Goal: Task Accomplishment & Management: Manage account settings

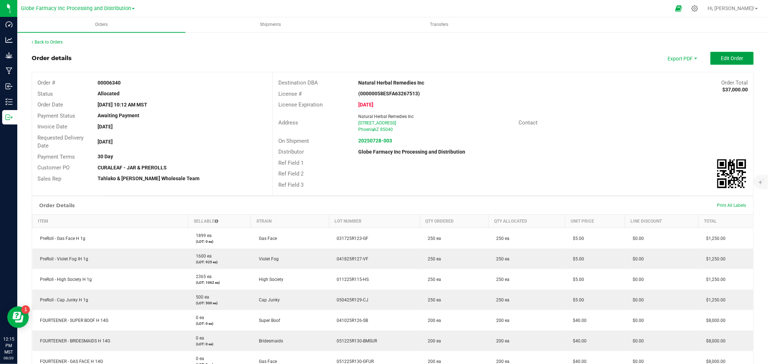
click at [710, 59] on button "Edit Order" at bounding box center [731, 58] width 43 height 13
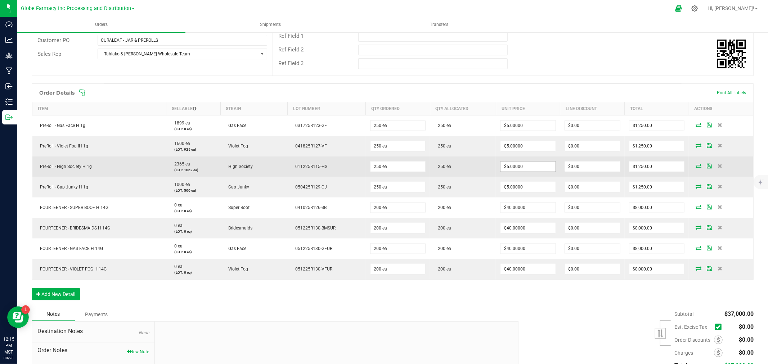
scroll to position [160, 0]
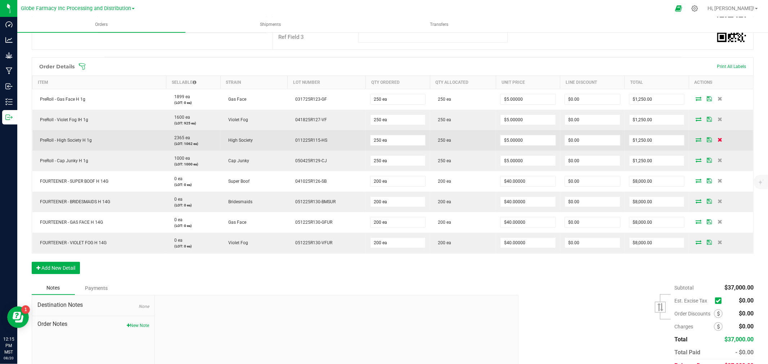
click at [718, 138] on icon at bounding box center [720, 139] width 5 height 4
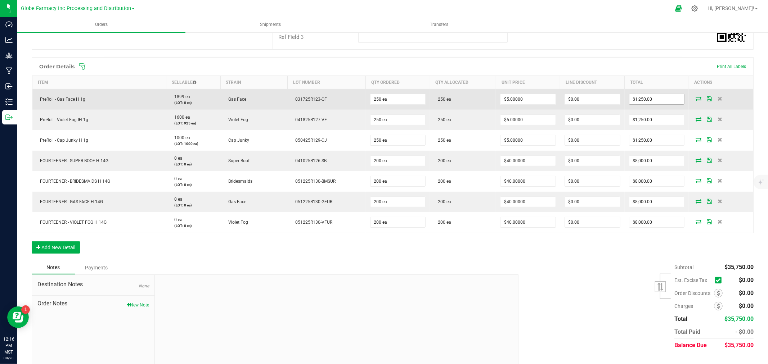
scroll to position [0, 0]
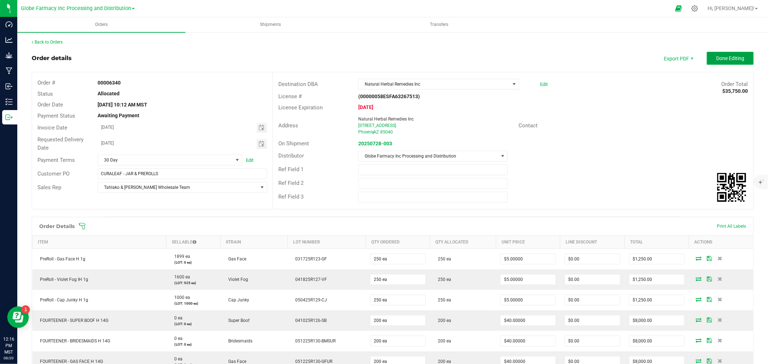
click at [735, 56] on span "Done Editing" at bounding box center [730, 58] width 28 height 6
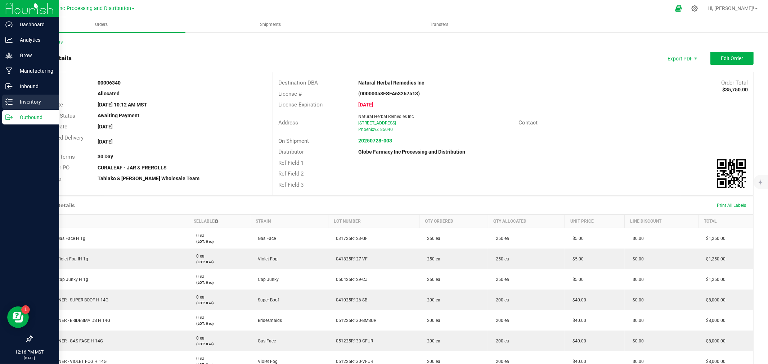
click at [20, 100] on p "Inventory" at bounding box center [34, 102] width 43 height 9
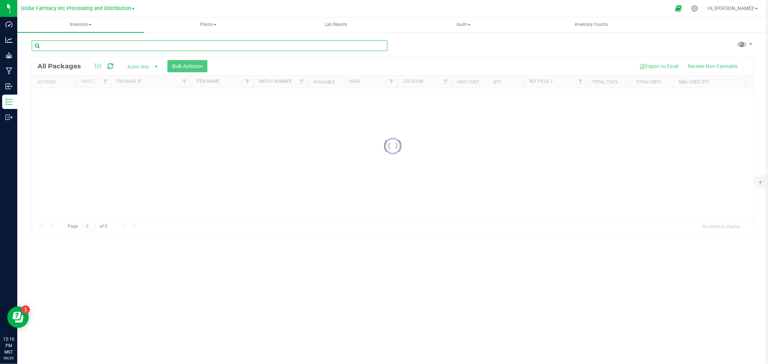
click at [80, 49] on input "text" at bounding box center [210, 45] width 356 height 11
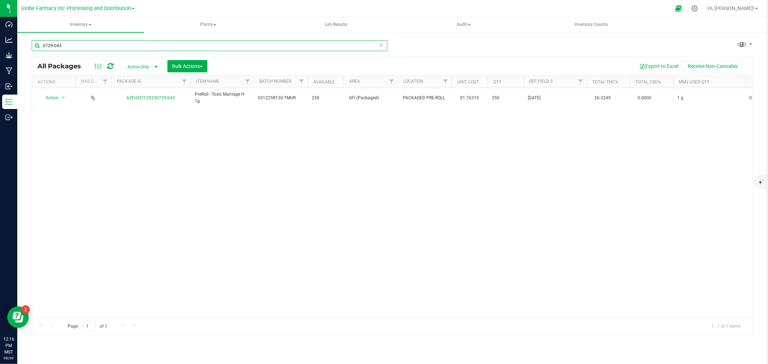
type input "0729-043"
click at [192, 68] on span "Bulk Actions" at bounding box center [187, 66] width 31 height 6
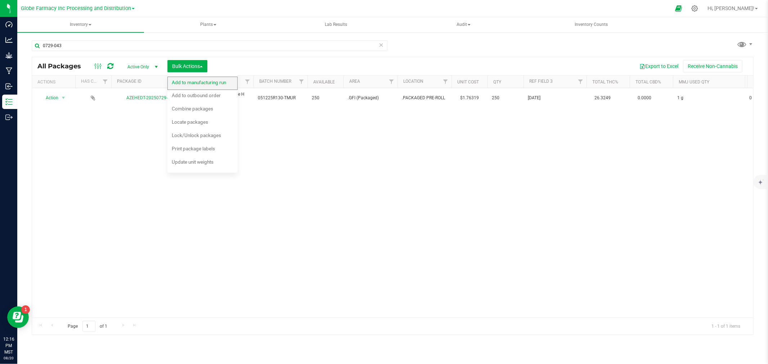
click at [191, 80] on span "Add to manufacturing run" at bounding box center [199, 83] width 54 height 6
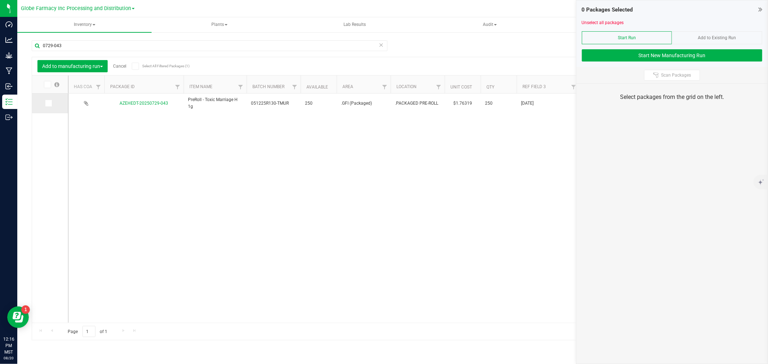
click at [49, 103] on icon at bounding box center [48, 103] width 5 height 0
click at [0, 0] on input "checkbox" at bounding box center [0, 0] width 0 height 0
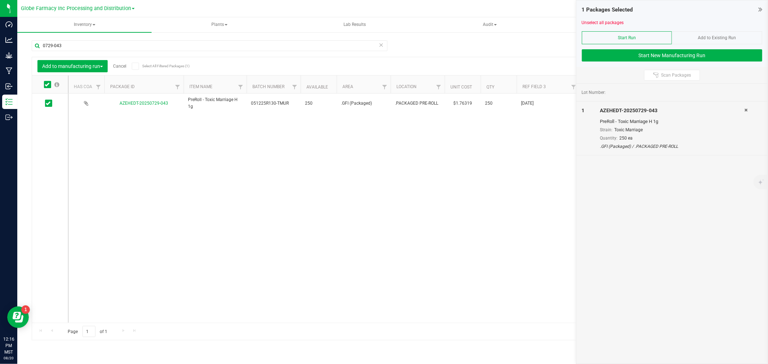
click at [742, 36] on div "Add to Existing Run" at bounding box center [717, 37] width 90 height 13
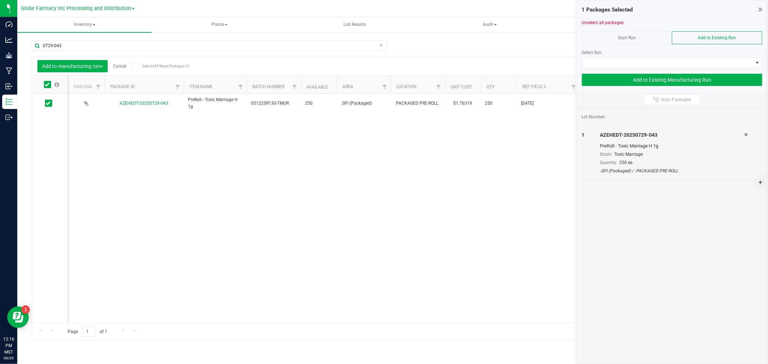
drag, startPoint x: 702, startPoint y: 55, endPoint x: 656, endPoint y: 34, distance: 50.1
click at [656, 34] on div "Start Run Add to Existing Run Select Run" at bounding box center [672, 49] width 180 height 37
click at [107, 49] on input "0729-043" at bounding box center [210, 45] width 356 height 11
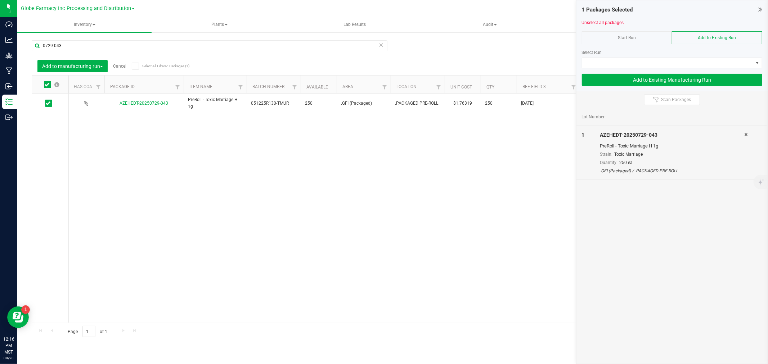
click at [118, 64] on link "Cancel" at bounding box center [119, 66] width 13 height 5
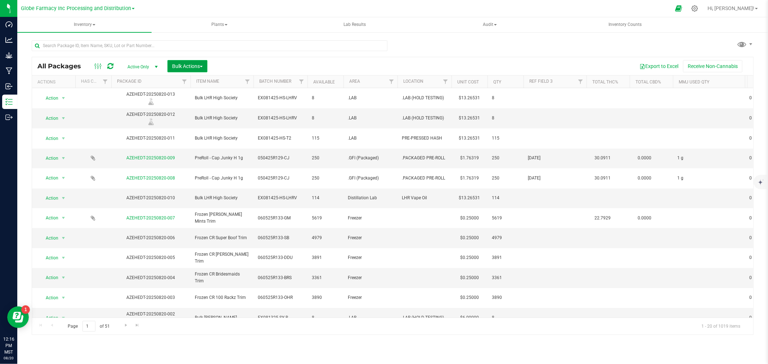
click at [178, 62] on button "Bulk Actions" at bounding box center [187, 66] width 40 height 12
click at [195, 94] on span "Add to outbound order" at bounding box center [196, 95] width 49 height 6
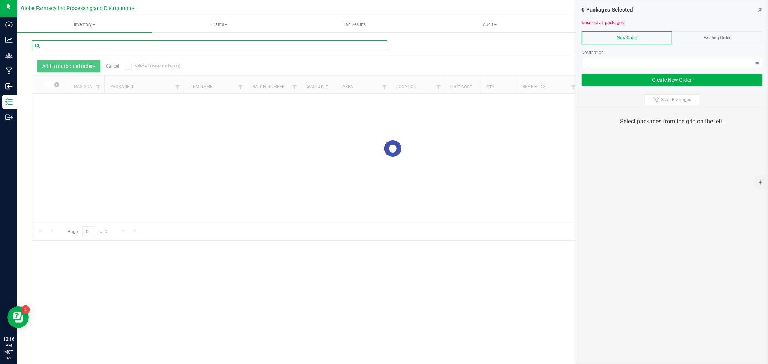
click at [59, 46] on input "text" at bounding box center [210, 45] width 356 height 11
paste input "0729-043"
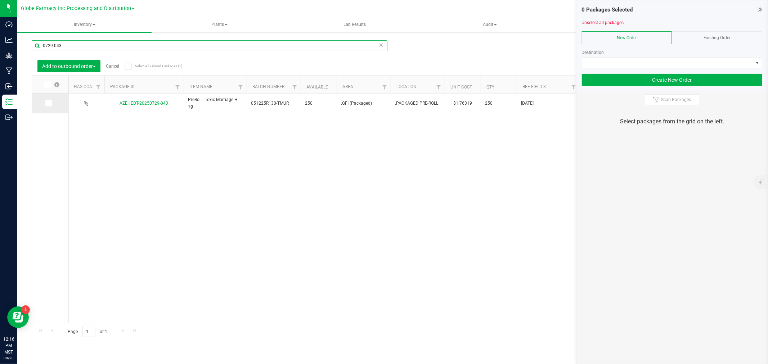
type input "0729-043"
click at [34, 97] on td at bounding box center [50, 104] width 36 height 20
click at [46, 100] on span at bounding box center [48, 103] width 7 height 7
click at [0, 0] on input "checkbox" at bounding box center [0, 0] width 0 height 0
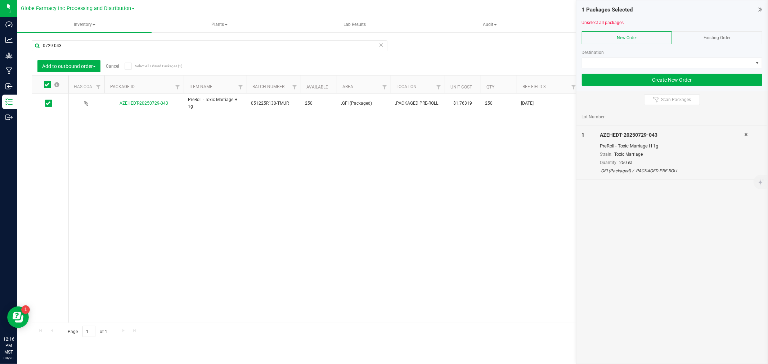
click at [728, 35] on span "Existing Order" at bounding box center [716, 37] width 27 height 5
click at [669, 65] on span at bounding box center [667, 63] width 171 height 10
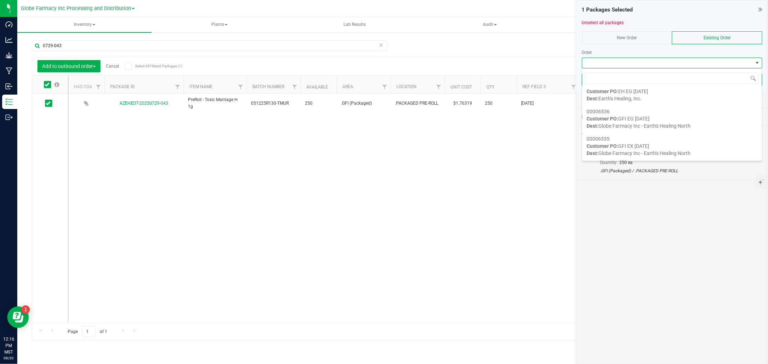
scroll to position [174, 0]
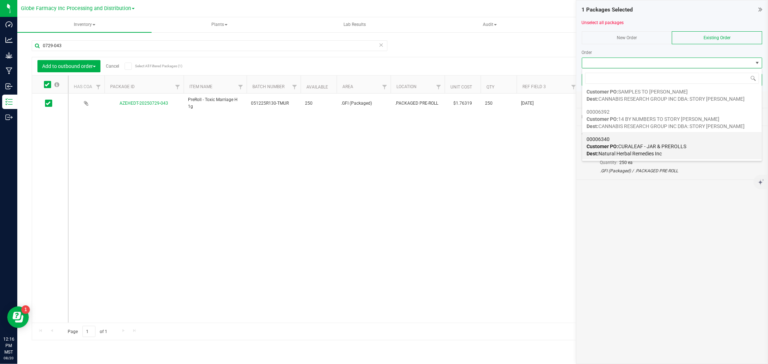
click at [682, 150] on div "00006340 Customer PO: CURALEAF - JAR & PREROLLS Dest: Natural Herbal Remedies I…" at bounding box center [671, 146] width 171 height 27
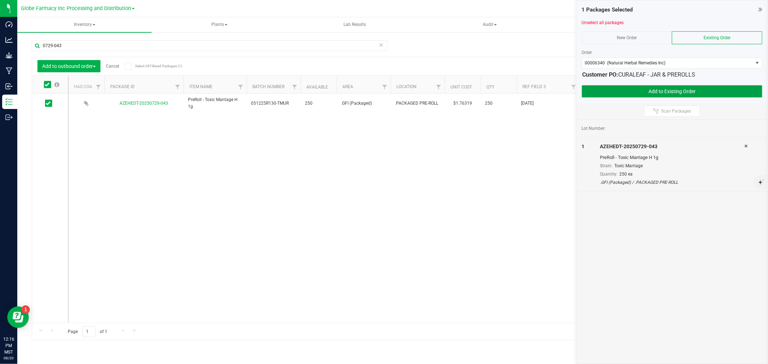
click at [612, 87] on button "Add to Existing Order" at bounding box center [672, 91] width 180 height 12
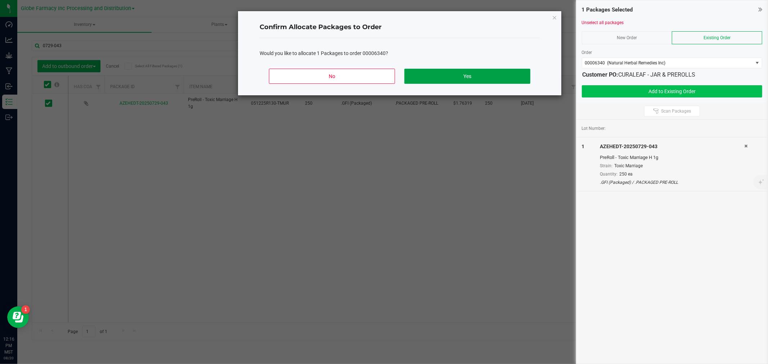
click at [459, 69] on button "Yes" at bounding box center [467, 76] width 126 height 15
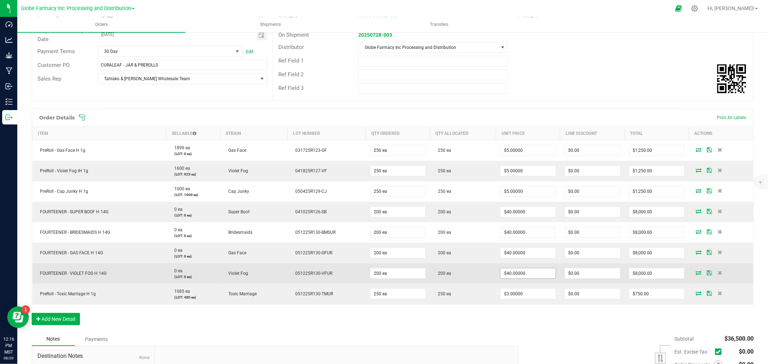
scroll to position [120, 0]
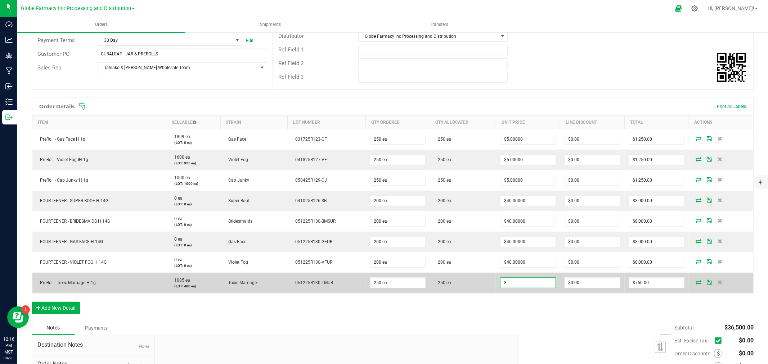
click at [528, 286] on input "3" at bounding box center [527, 283] width 55 height 10
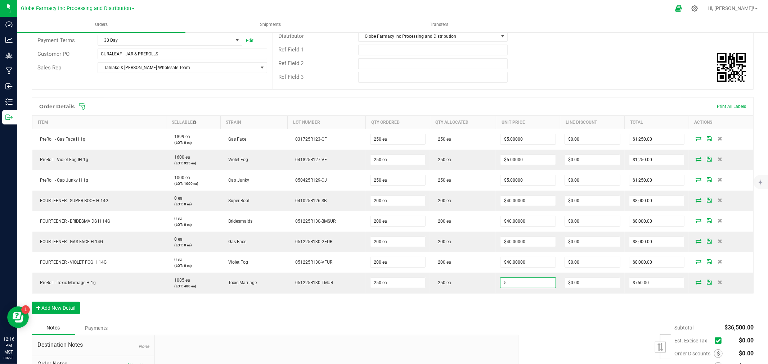
type input "$5.00000"
type input "$1,250.00"
click at [553, 89] on div "Destination DBA Natural Herbal Remedies Inc Edit Order Total $36,500.00 License…" at bounding box center [512, 20] width 480 height 137
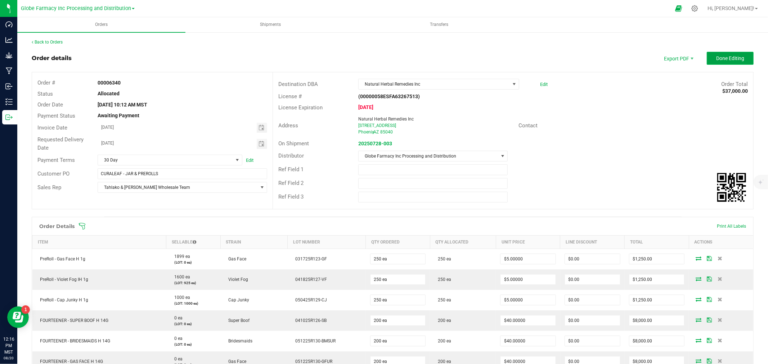
click at [722, 63] on button "Done Editing" at bounding box center [729, 58] width 47 height 13
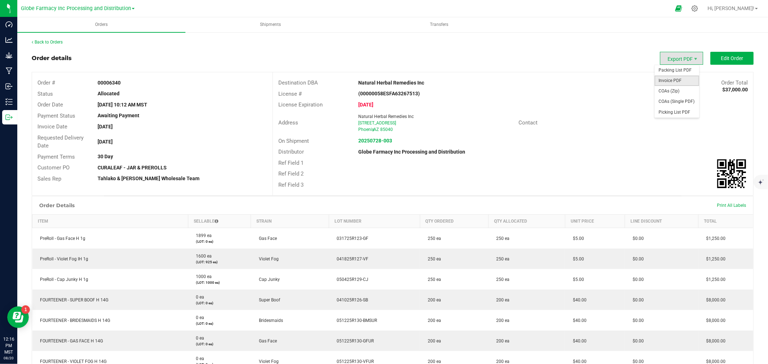
click at [668, 84] on span "Invoice PDF" at bounding box center [676, 81] width 45 height 10
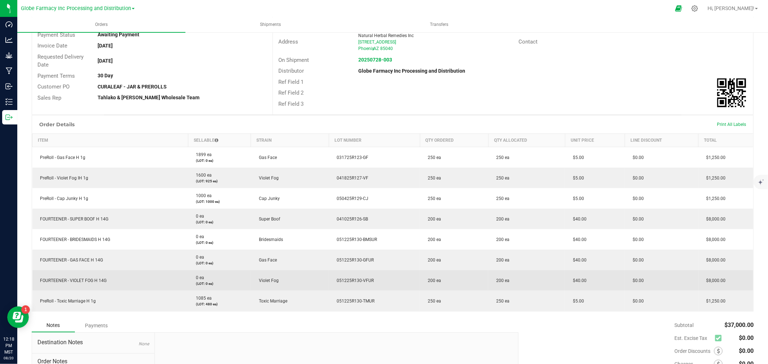
scroll to position [153, 0]
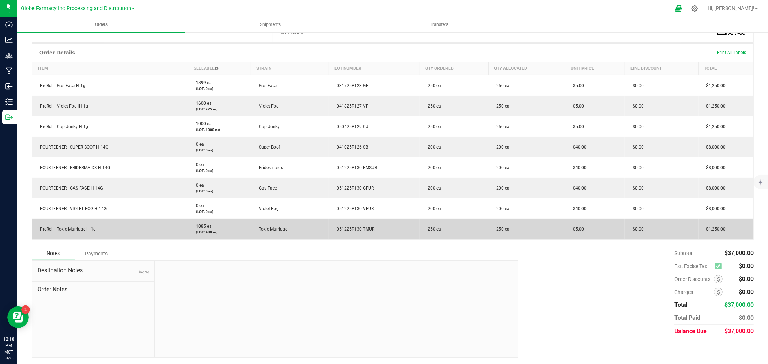
click at [339, 227] on span "051225R130-TMUR" at bounding box center [353, 229] width 41 height 5
copy span "051225R130-TMUR"
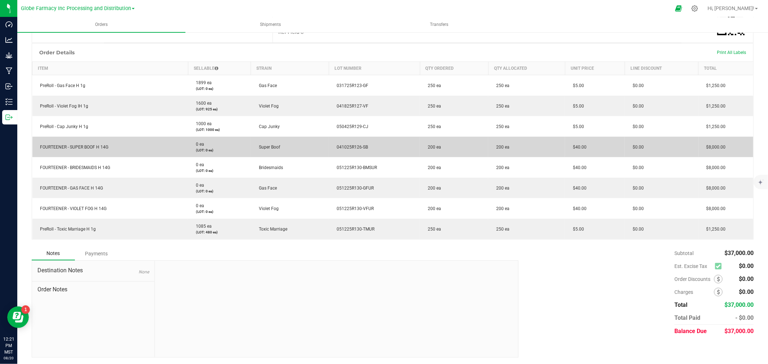
click at [354, 145] on span "041025R126-SB" at bounding box center [350, 147] width 35 height 5
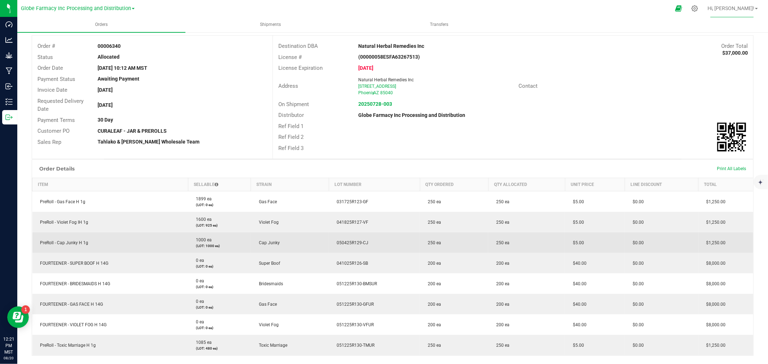
scroll to position [0, 0]
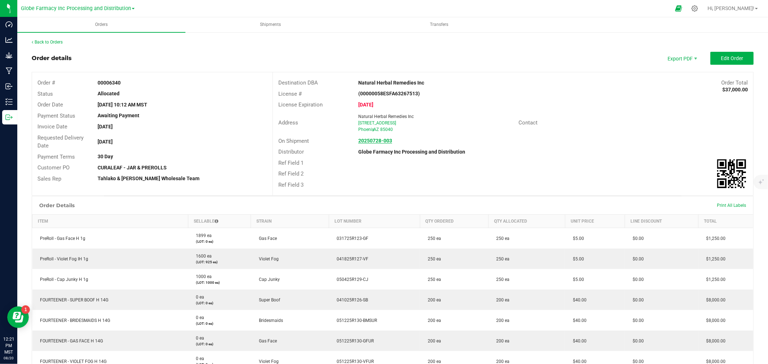
click at [369, 139] on strong "20250728-003" at bounding box center [375, 141] width 34 height 6
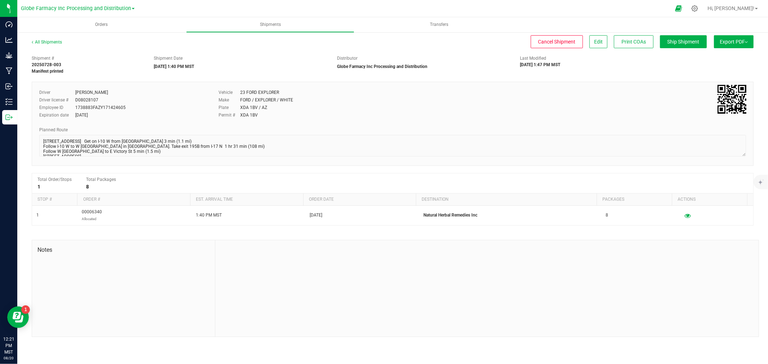
click at [731, 43] on button "Export PDF" at bounding box center [734, 41] width 40 height 13
click at [709, 55] on span "Manifest by Package ID" at bounding box center [723, 57] width 46 height 5
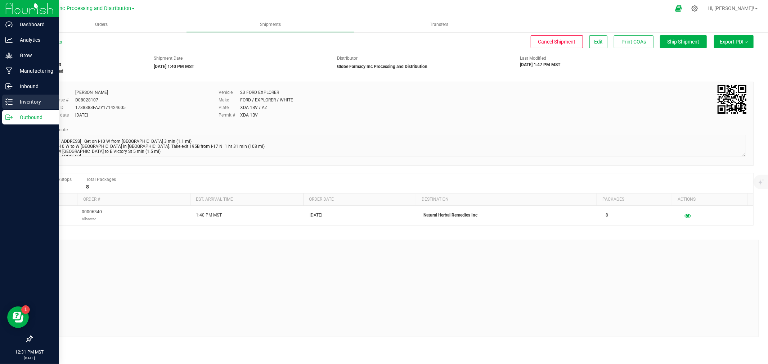
click at [0, 106] on link "Inventory" at bounding box center [29, 102] width 59 height 15
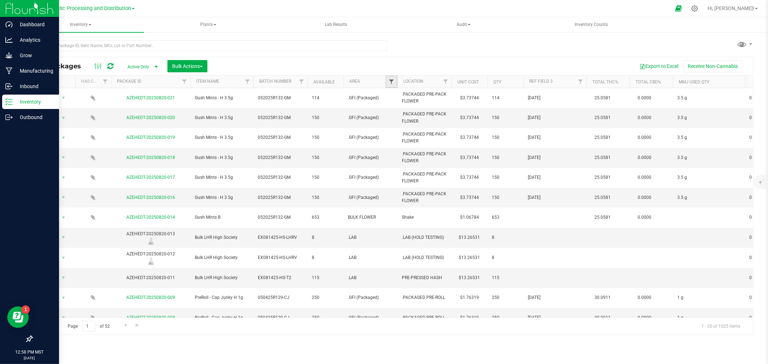
click at [393, 80] on span "Filter" at bounding box center [391, 82] width 6 height 6
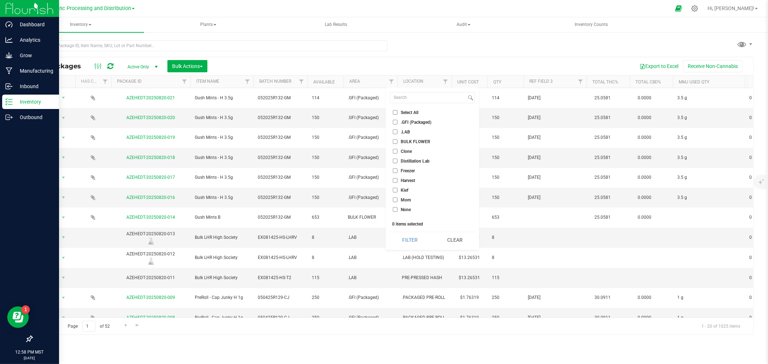
click at [422, 142] on span "BULK FLOWER" at bounding box center [416, 142] width 30 height 4
click at [397, 142] on input "BULK FLOWER" at bounding box center [395, 141] width 5 height 5
checkbox input "true"
click at [411, 244] on button "Filter" at bounding box center [410, 240] width 40 height 16
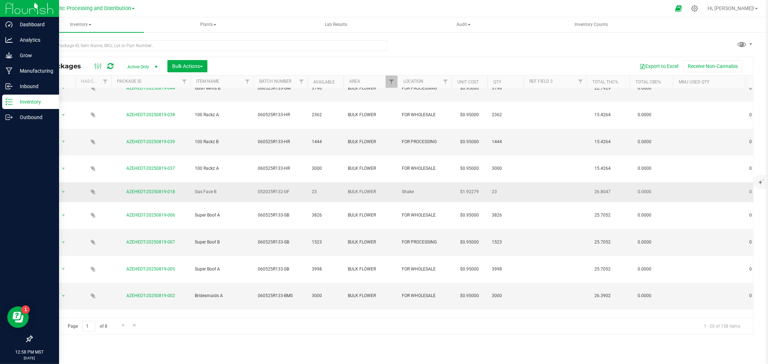
scroll to position [109, 0]
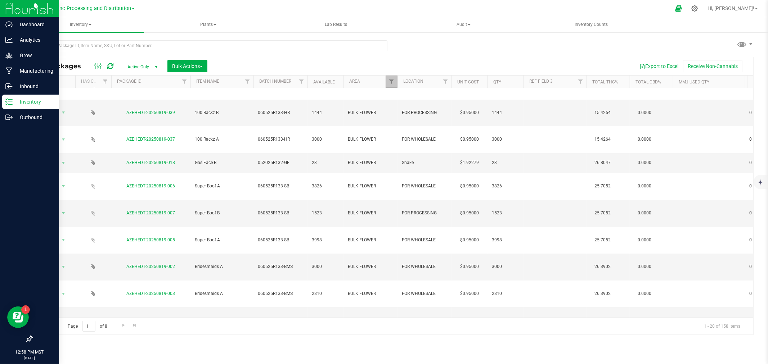
click at [387, 83] on link "Filter" at bounding box center [391, 82] width 12 height 12
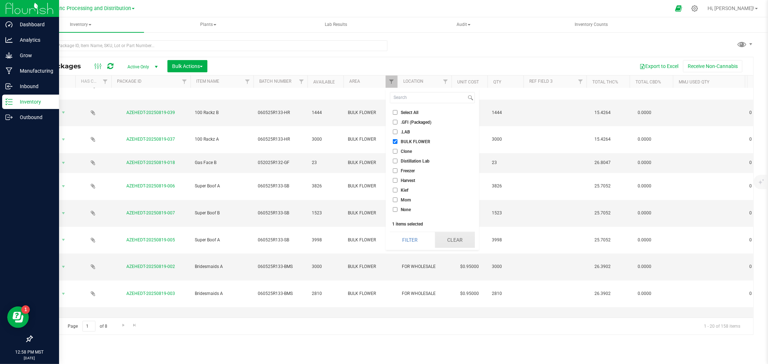
click at [468, 236] on button "Clear" at bounding box center [455, 240] width 40 height 16
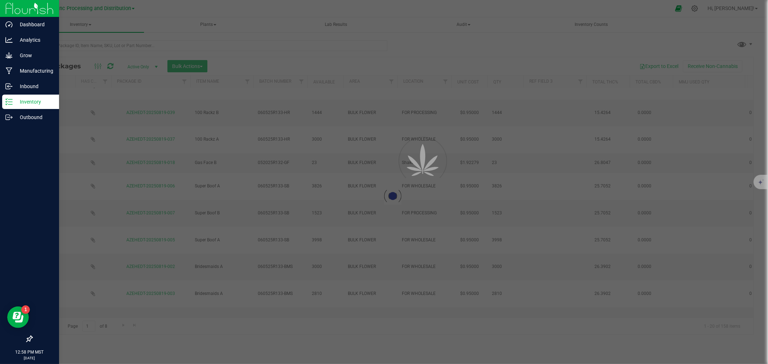
scroll to position [0, 0]
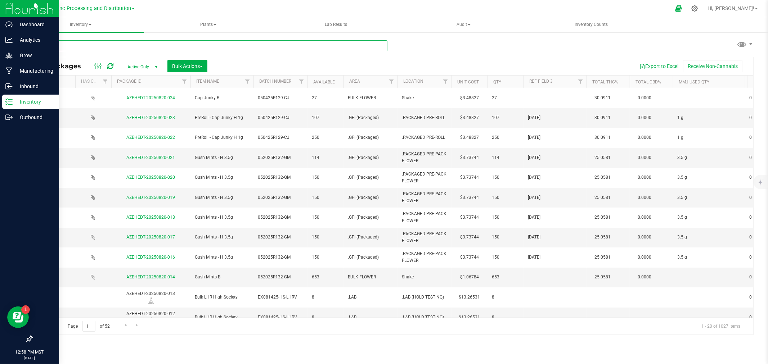
click at [173, 47] on input "text" at bounding box center [210, 45] width 356 height 11
type input "28g"
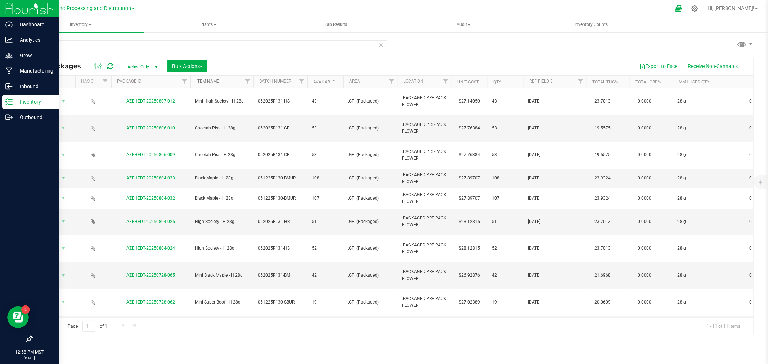
click at [202, 84] on link "Item Name" at bounding box center [207, 81] width 23 height 5
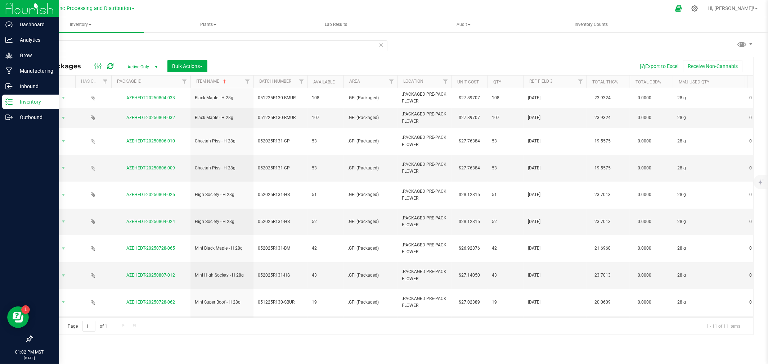
click at [379, 44] on icon at bounding box center [381, 44] width 5 height 9
